Goal: Obtain resource: Download file/media

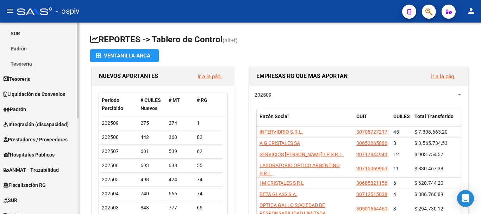
scroll to position [190, 0]
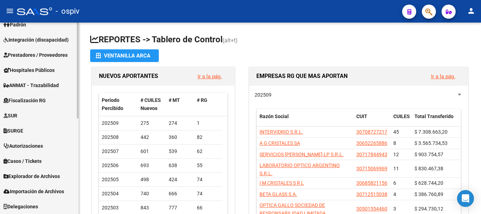
click at [30, 178] on span "Explorador de Archivos" at bounding box center [32, 176] width 56 height 8
click at [17, 191] on link "ARCA" at bounding box center [39, 191] width 79 height 15
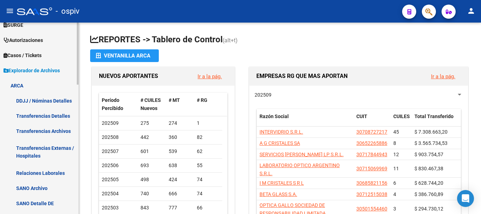
scroll to position [225, 0]
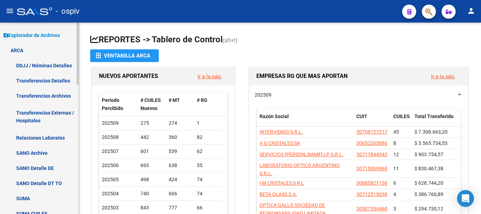
click at [40, 78] on link "Transferencias Detalles" at bounding box center [39, 80] width 79 height 15
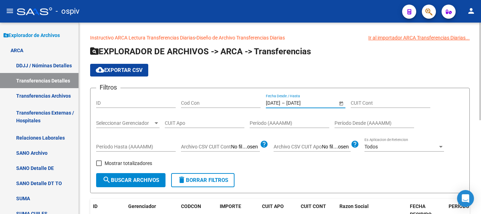
click at [302, 101] on input "[DATE]" at bounding box center [303, 103] width 35 height 6
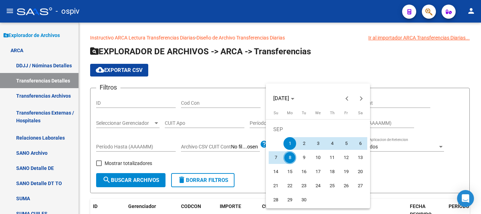
click at [288, 161] on span "8" at bounding box center [290, 157] width 13 height 13
type input "[DATE]"
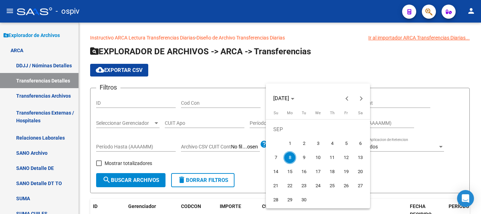
click at [287, 161] on span "8" at bounding box center [290, 157] width 13 height 13
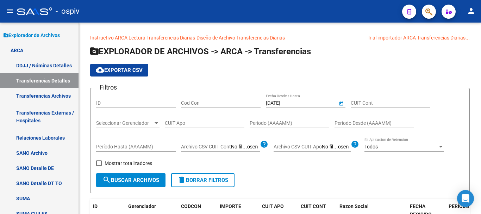
type input "[DATE]"
click at [140, 180] on span "search Buscar Archivos" at bounding box center [131, 180] width 57 height 6
click at [110, 71] on span "cloud_download Exportar CSV" at bounding box center [119, 70] width 47 height 6
